Goal: Task Accomplishment & Management: Use online tool/utility

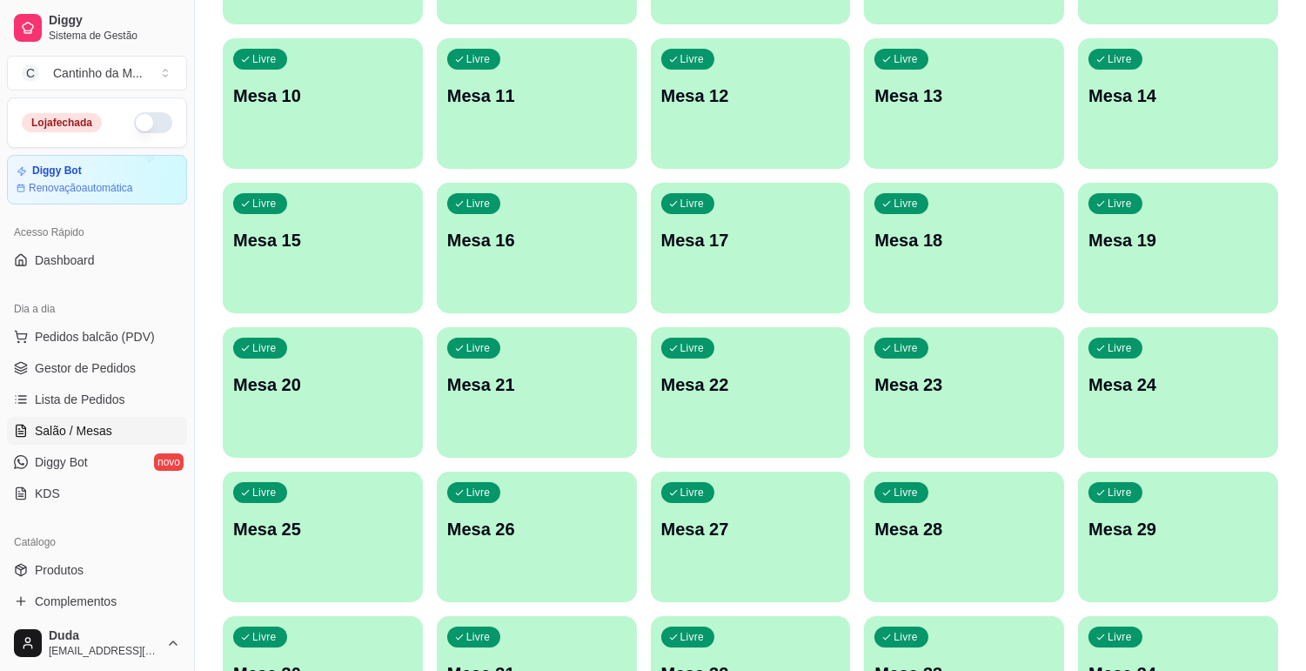
scroll to position [451, 0]
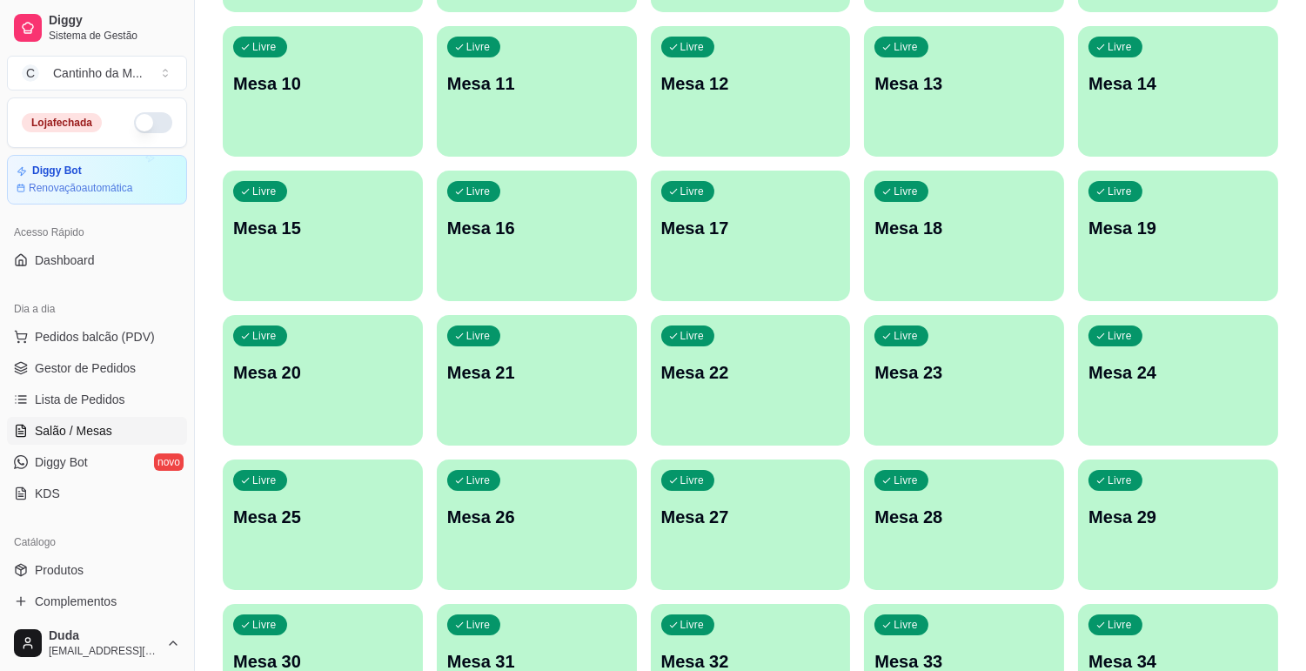
click at [712, 501] on div "Livre Mesa 27" at bounding box center [751, 514] width 200 height 110
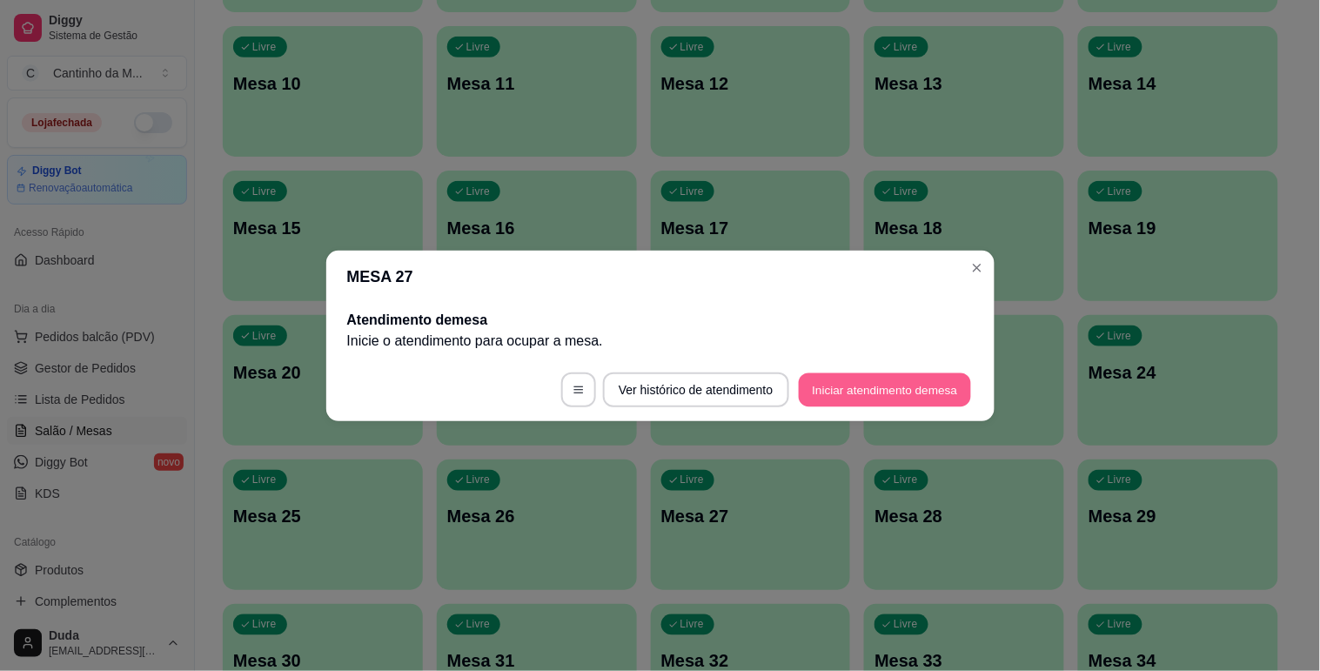
click at [879, 403] on button "Iniciar atendimento de mesa" at bounding box center [884, 389] width 172 height 34
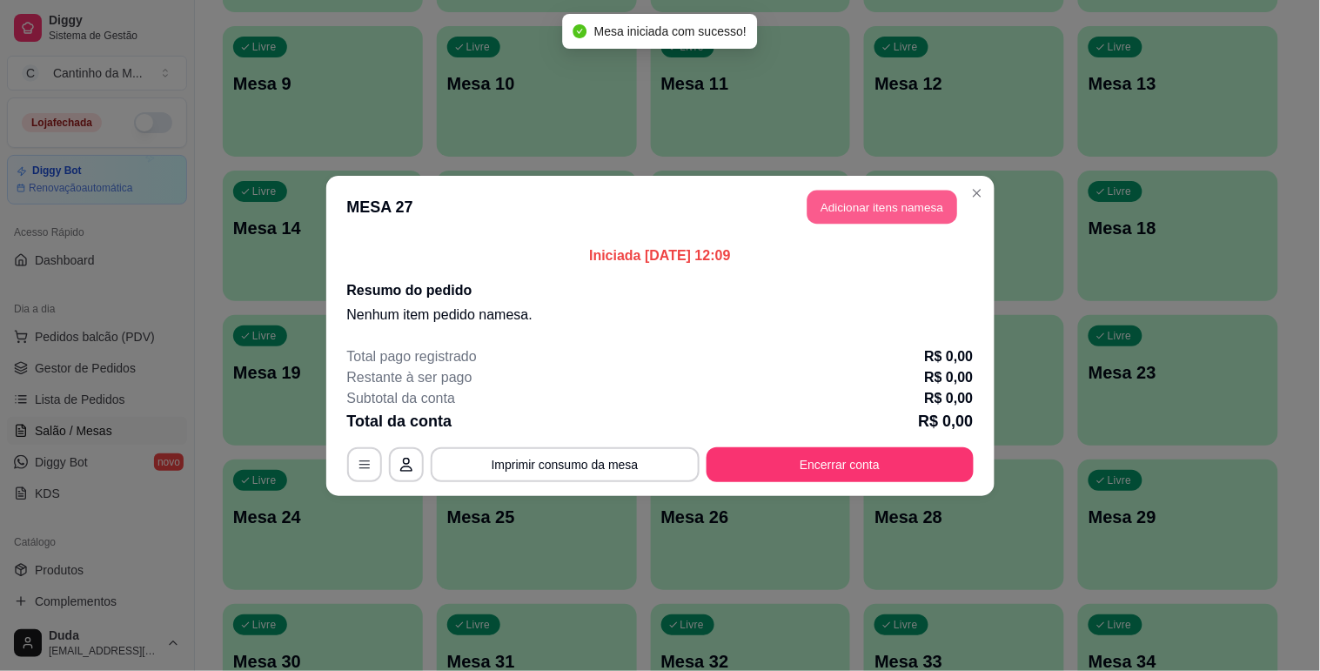
click at [874, 213] on button "Adicionar itens na mesa" at bounding box center [882, 207] width 150 height 34
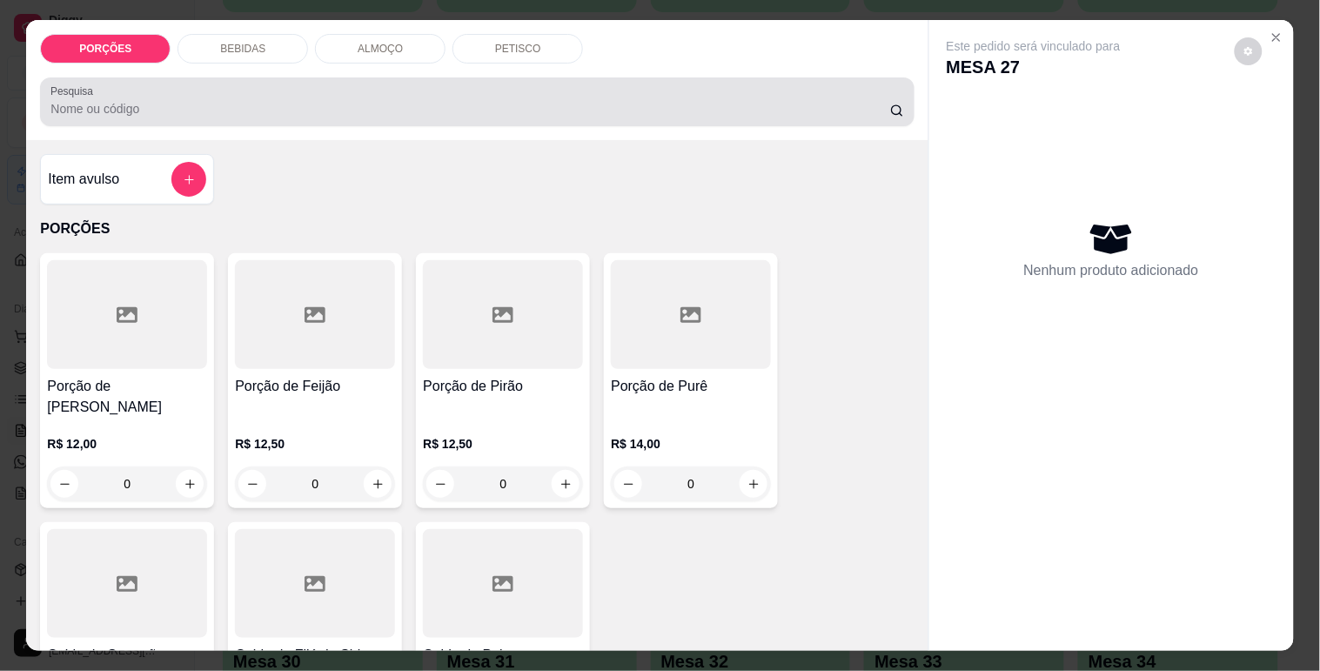
click at [554, 84] on div at bounding box center [476, 101] width 852 height 35
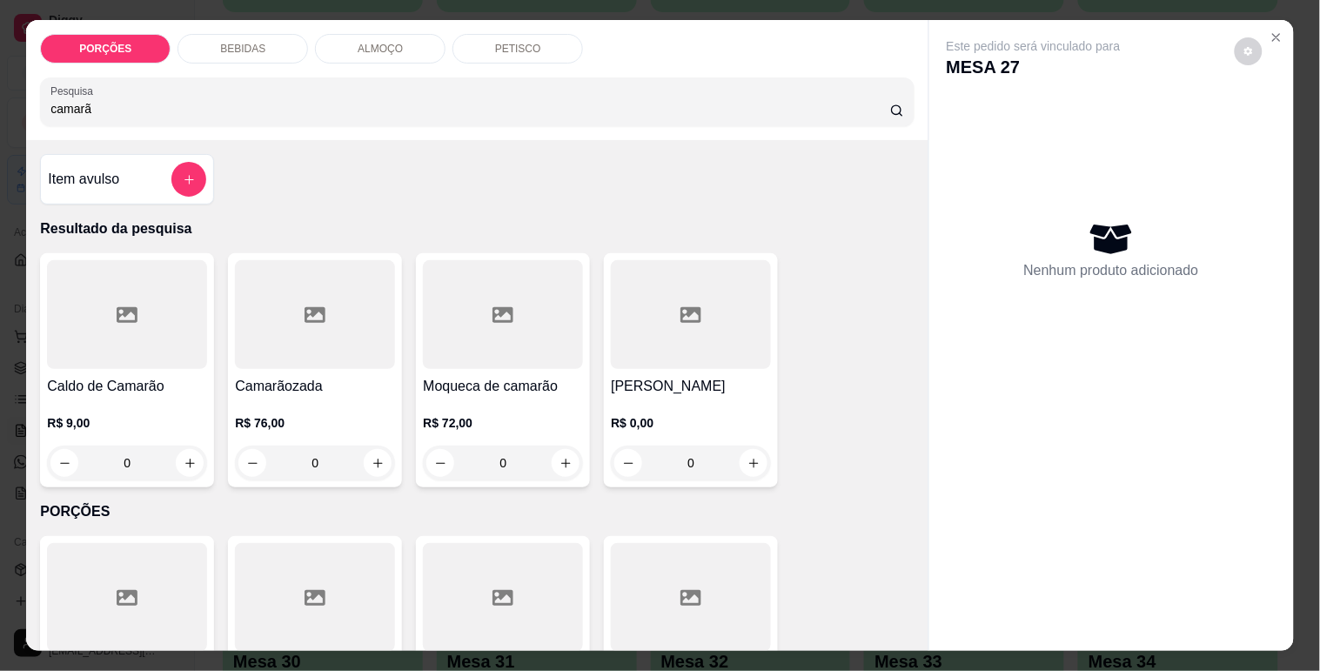
type input "camarã"
click at [259, 376] on h4 "Camarãozada" at bounding box center [315, 386] width 160 height 21
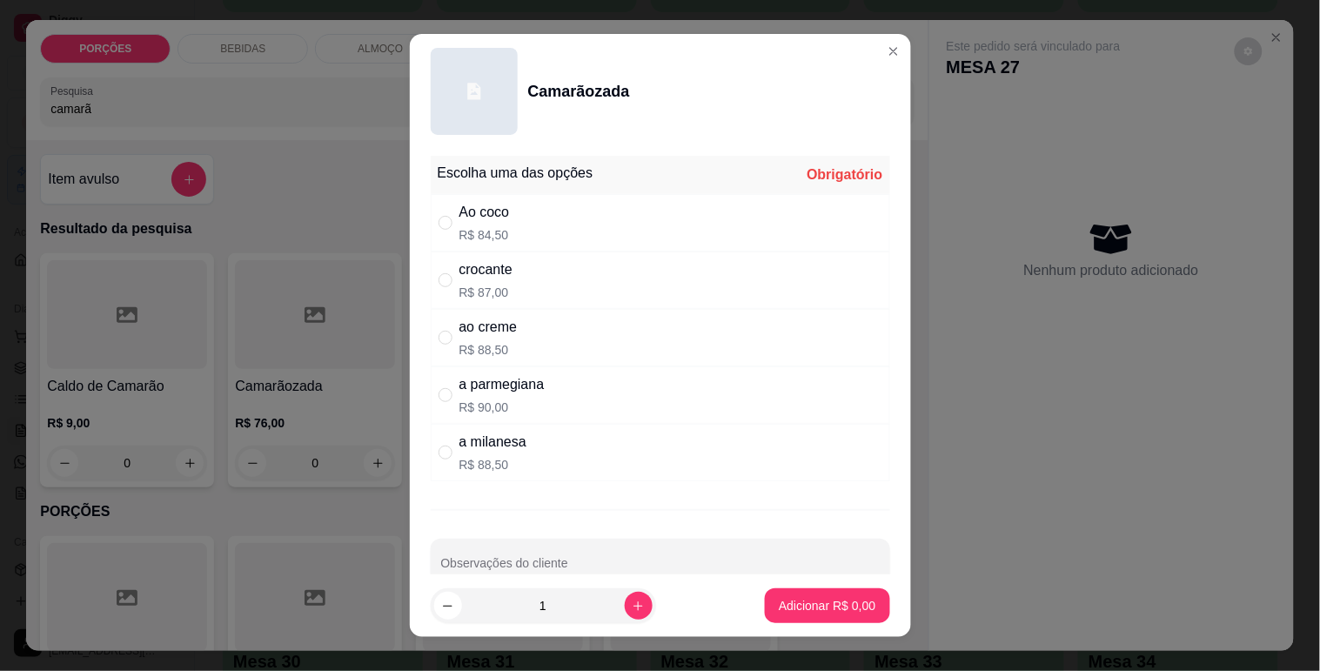
click at [645, 384] on div "a parmegiana R$ 90,00" at bounding box center [660, 394] width 459 height 57
radio input "true"
click at [832, 604] on p "Adicionar R$ 90,00" at bounding box center [823, 606] width 101 height 17
type input "1"
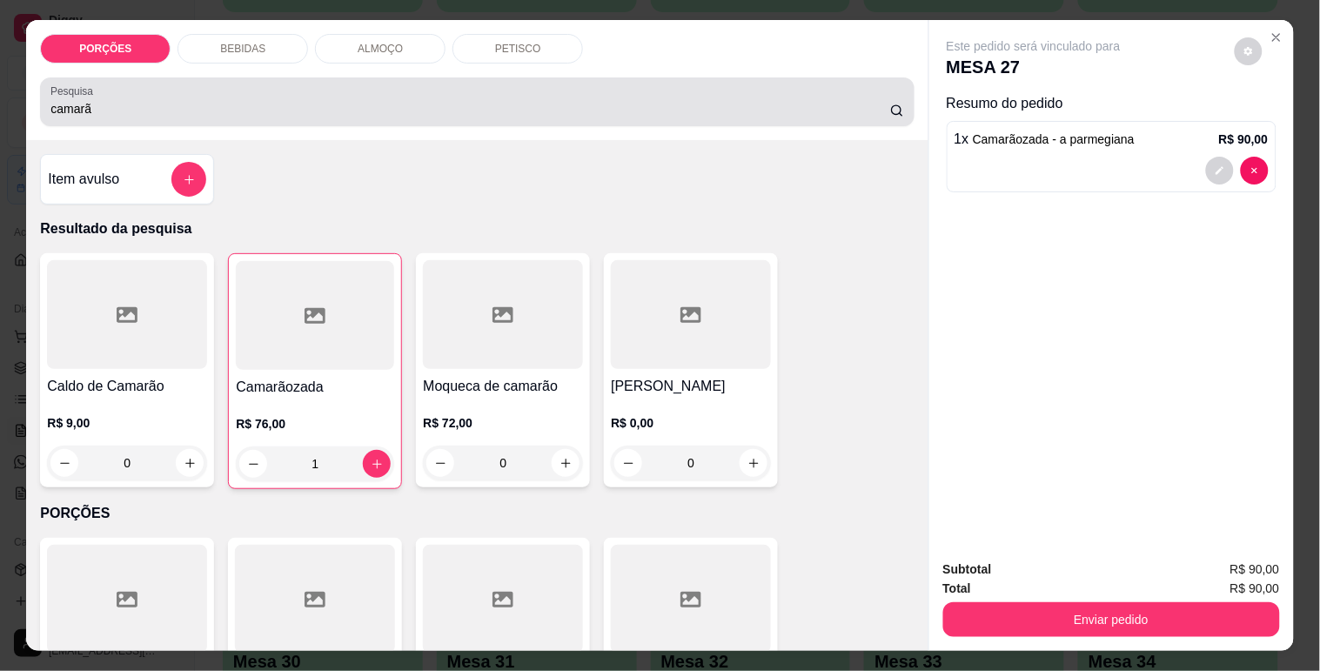
click at [298, 100] on input "camarã" at bounding box center [469, 108] width 839 height 17
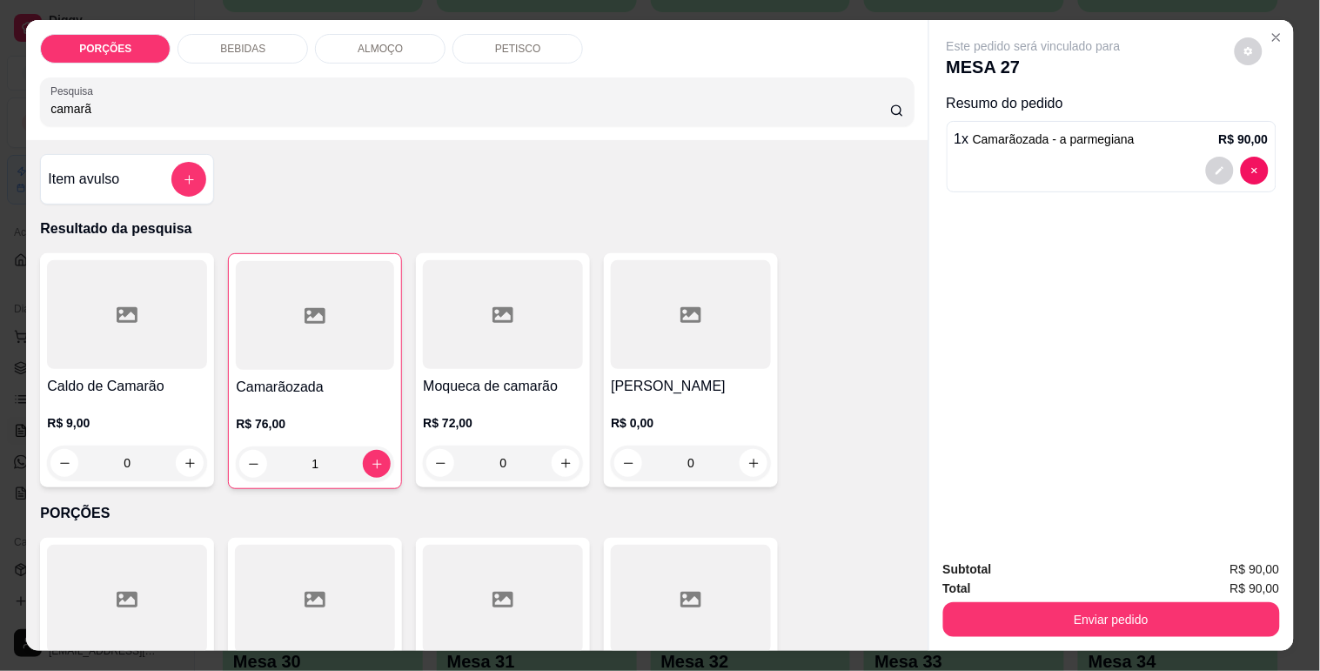
click at [298, 100] on input "camarã" at bounding box center [469, 108] width 839 height 17
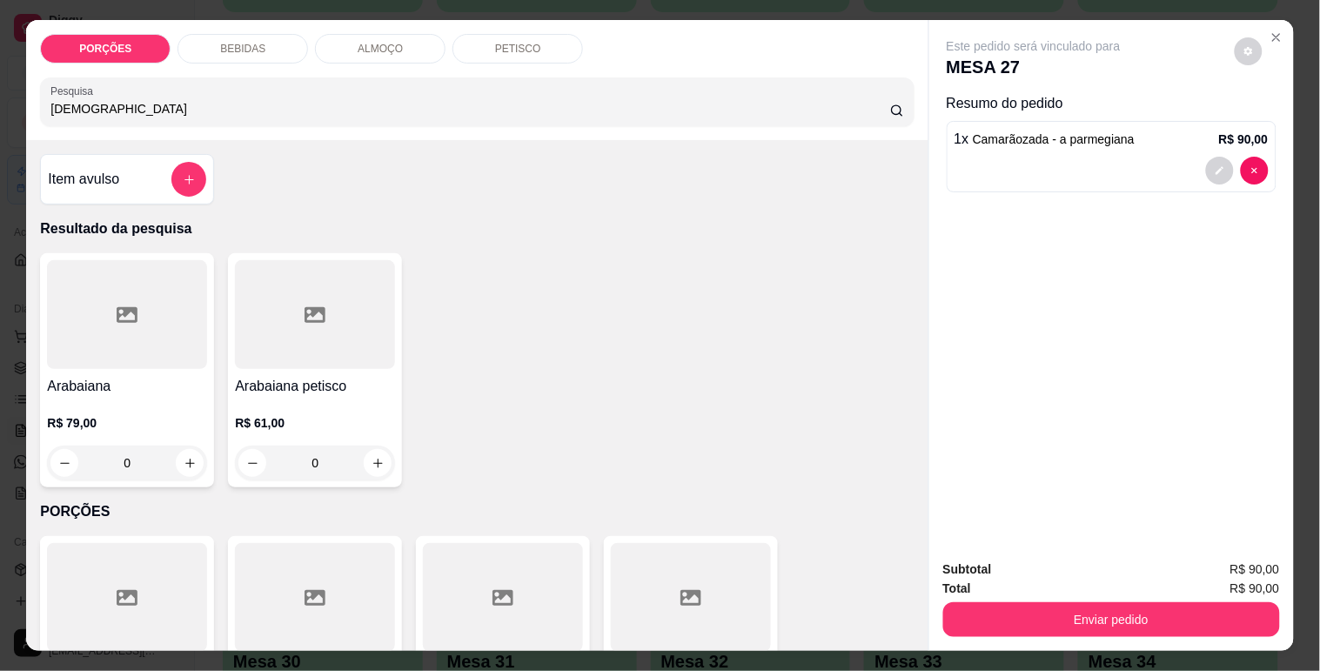
type input "[DEMOGRAPHIC_DATA]"
click at [162, 309] on div at bounding box center [127, 314] width 160 height 109
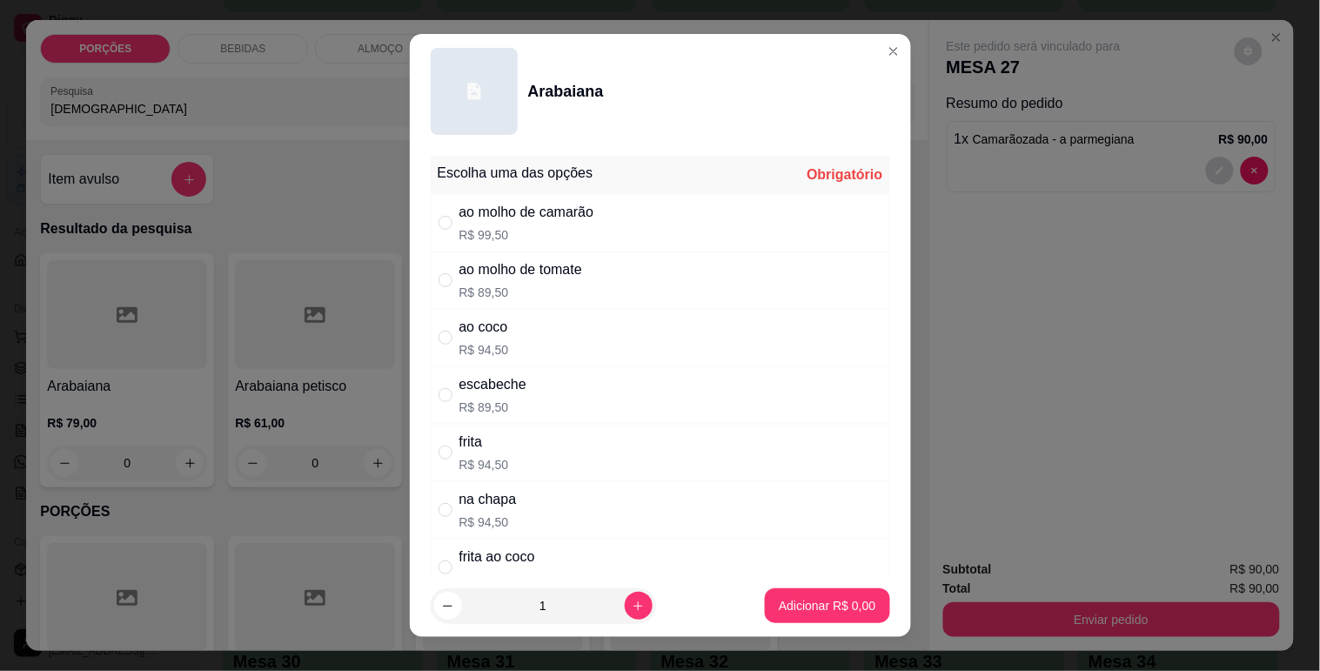
click at [804, 349] on div "ao coco R$ 94,50" at bounding box center [660, 337] width 459 height 57
radio input "true"
click at [803, 601] on p "Adicionar R$ 94,50" at bounding box center [824, 605] width 104 height 17
type input "1"
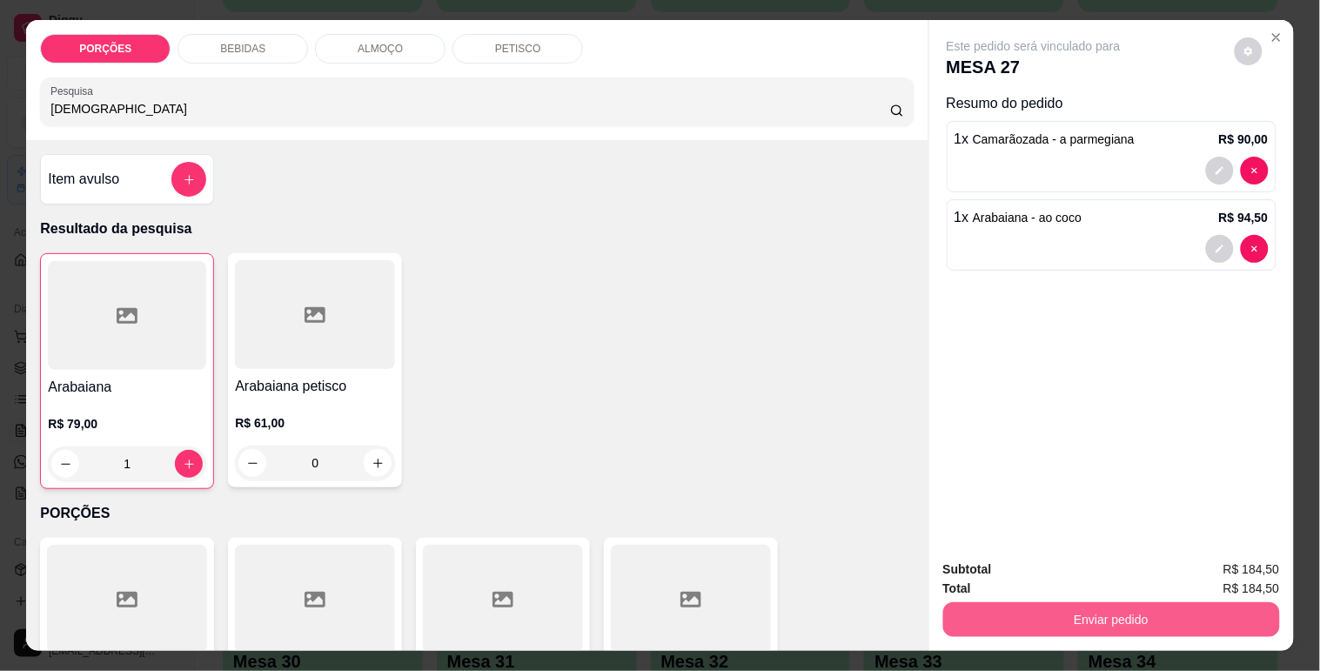
click at [1072, 618] on button "Enviar pedido" at bounding box center [1111, 619] width 337 height 35
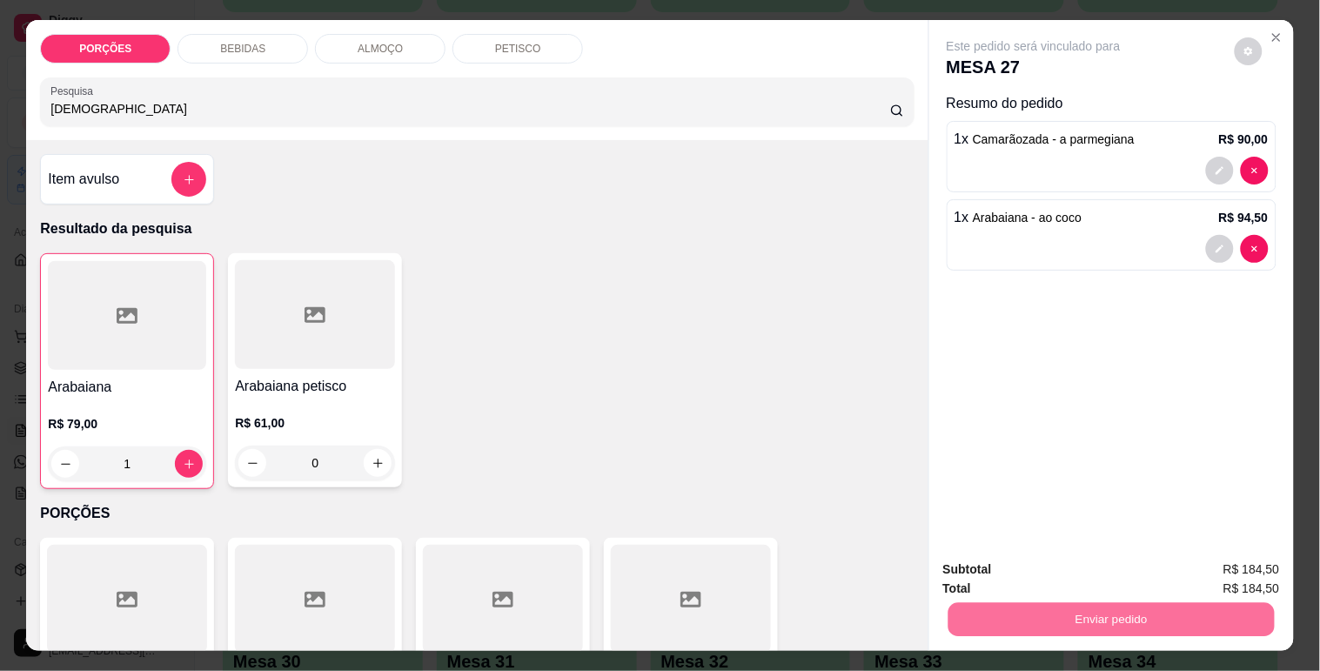
click at [1081, 571] on button "Não registrar e enviar pedido" at bounding box center [1053, 570] width 181 height 33
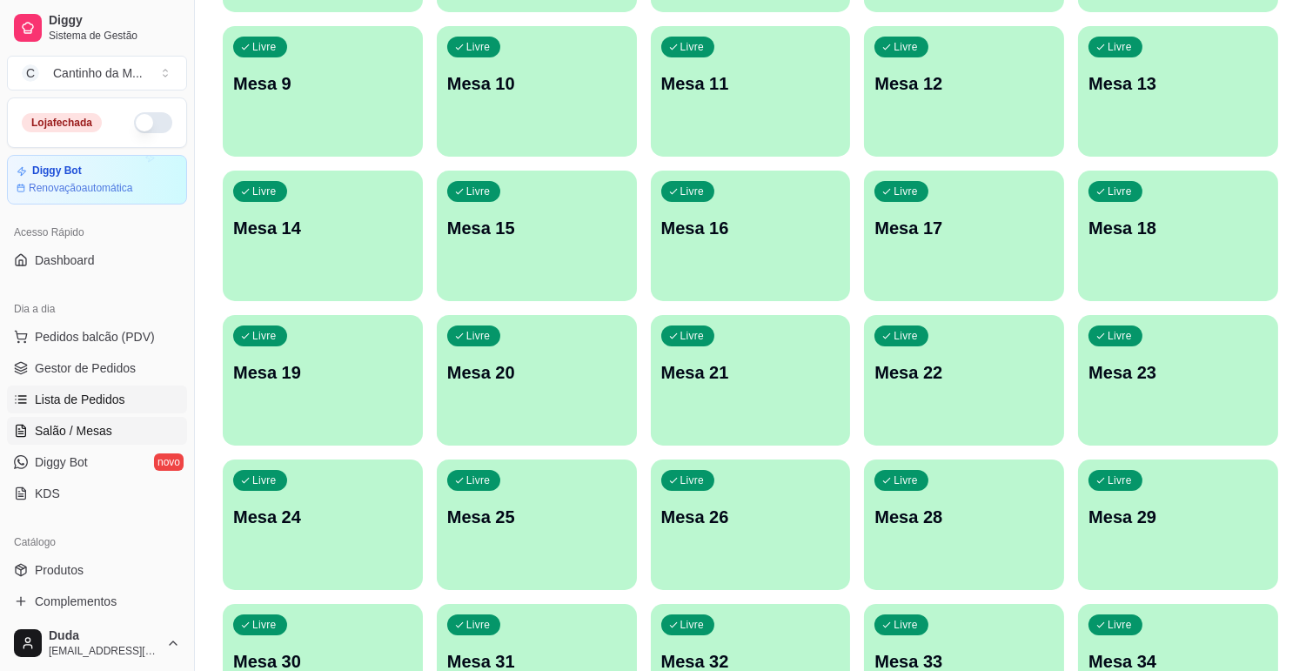
click at [98, 396] on span "Lista de Pedidos" at bounding box center [80, 399] width 90 height 17
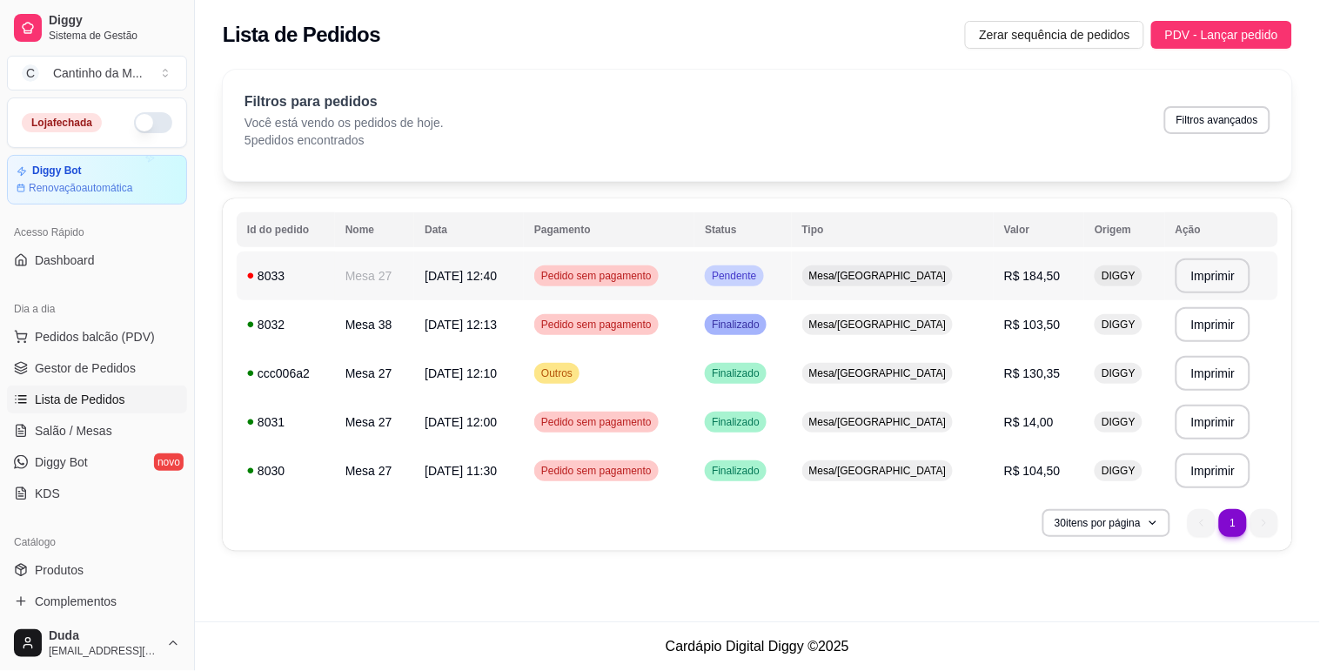
click at [966, 271] on td "Mesa/[GEOGRAPHIC_DATA]" at bounding box center [893, 275] width 202 height 49
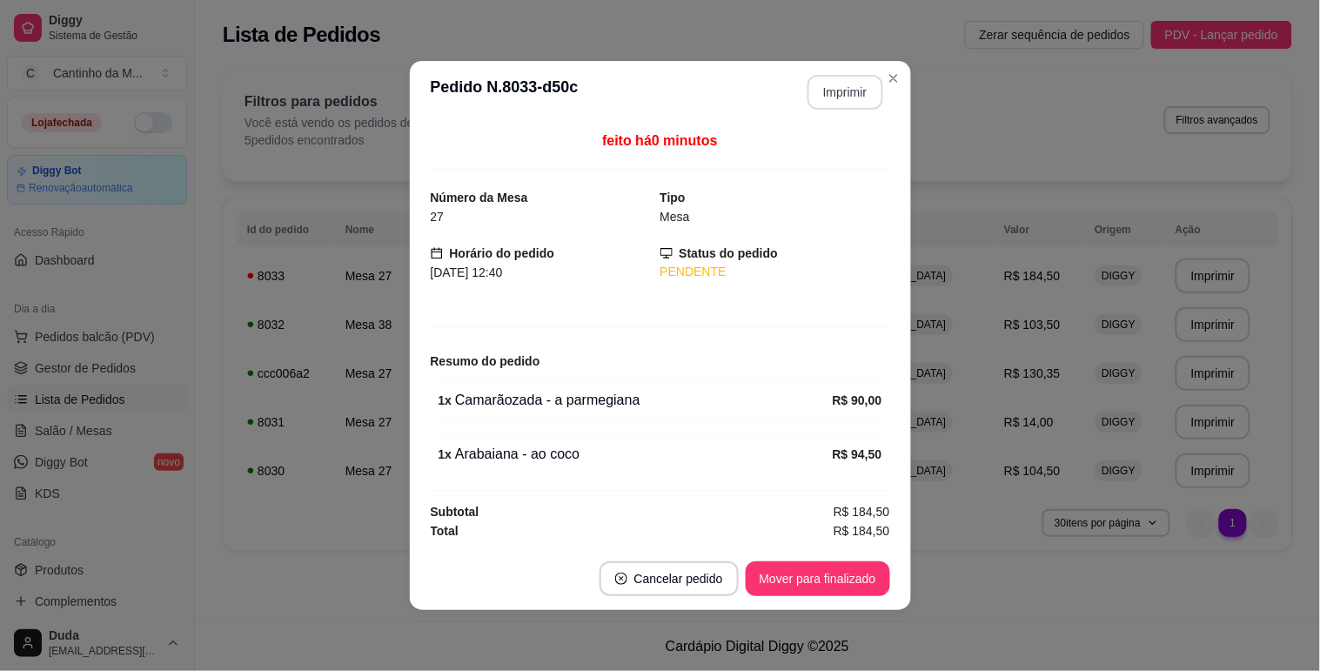
click at [853, 93] on button "Imprimir" at bounding box center [845, 92] width 76 height 35
click at [806, 590] on button "Mover para finalizado" at bounding box center [817, 579] width 140 height 34
